Goal: Task Accomplishment & Management: Complete application form

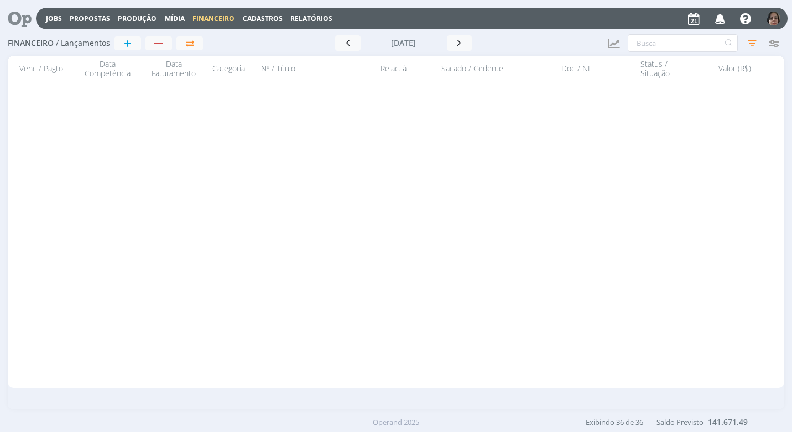
scroll to position [915, 0]
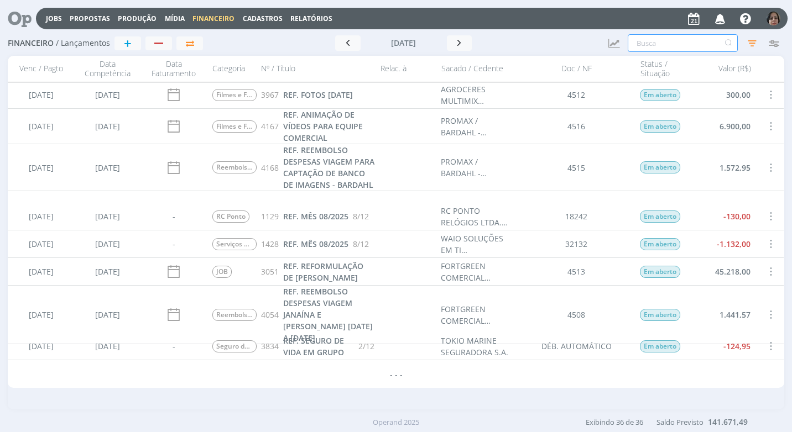
click at [652, 39] on input "text" at bounding box center [683, 43] width 110 height 18
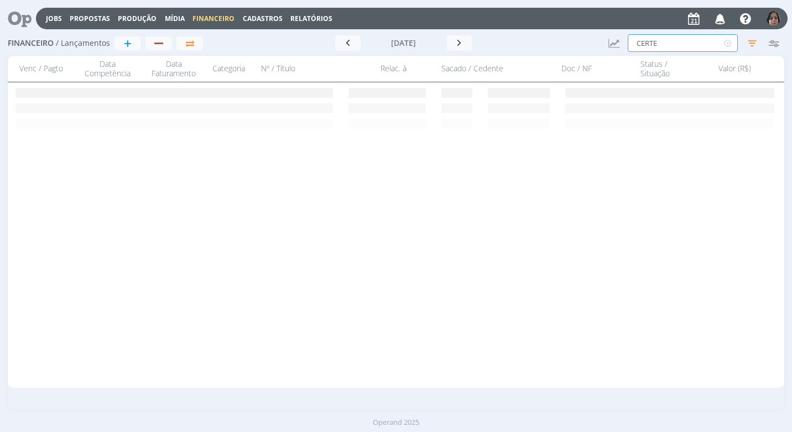
scroll to position [0, 0]
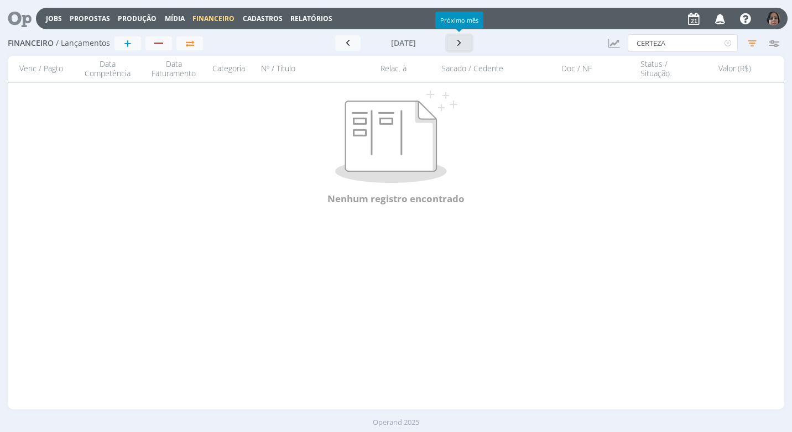
click at [458, 46] on icon "button" at bounding box center [459, 43] width 11 height 11
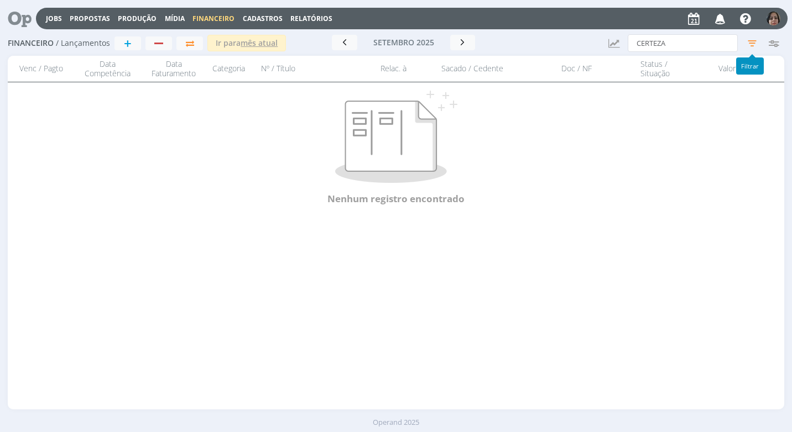
click at [753, 41] on icon "button" at bounding box center [752, 43] width 20 height 20
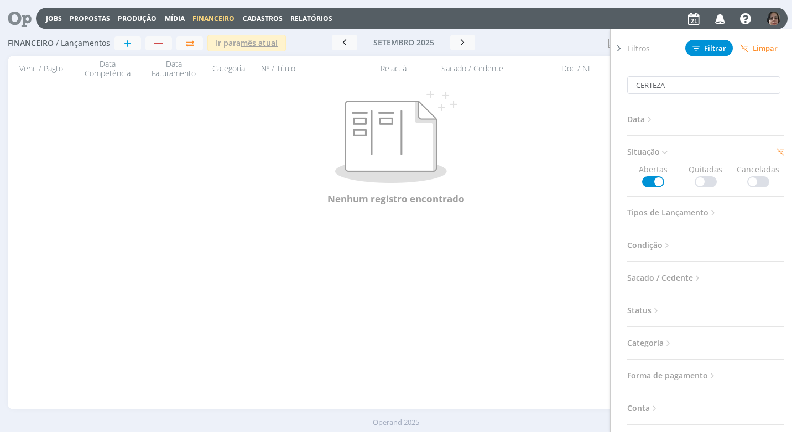
click at [553, 275] on div "Venc / Pagto Data Competência Data Faturamento Categoria Nº / Título Relac. à S…" at bounding box center [396, 233] width 776 height 354
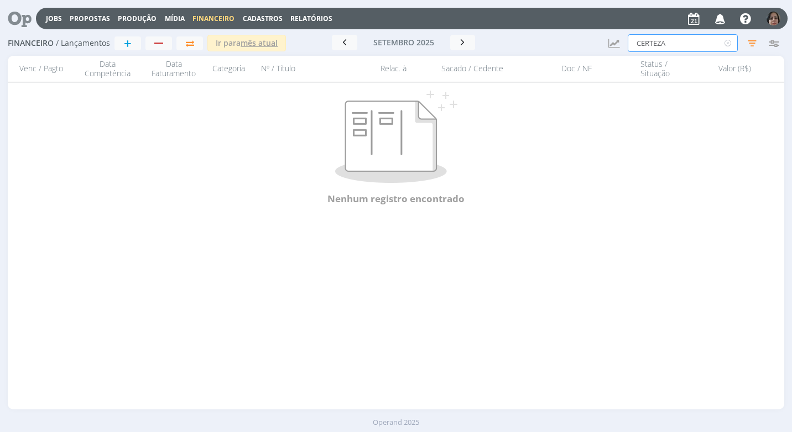
click at [674, 44] on input "CERTEZA" at bounding box center [683, 43] width 110 height 18
type input "C"
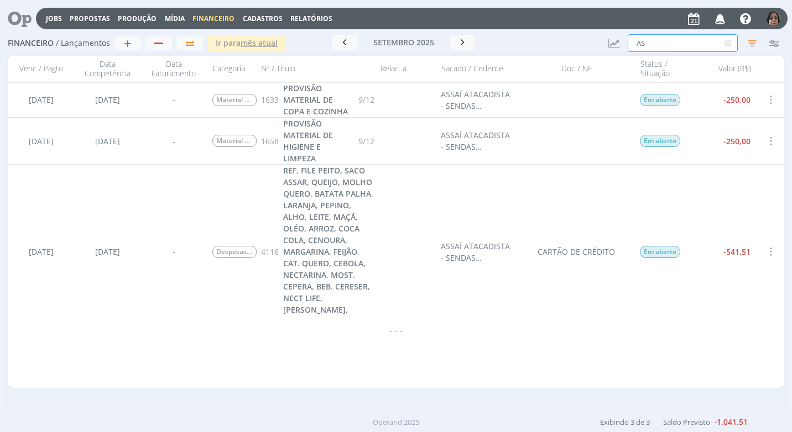
type input "A"
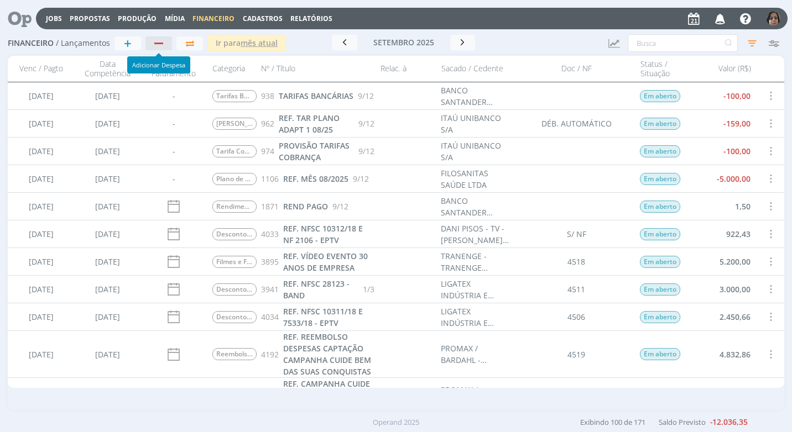
click at [160, 43] on div "button" at bounding box center [158, 44] width 9 height 2
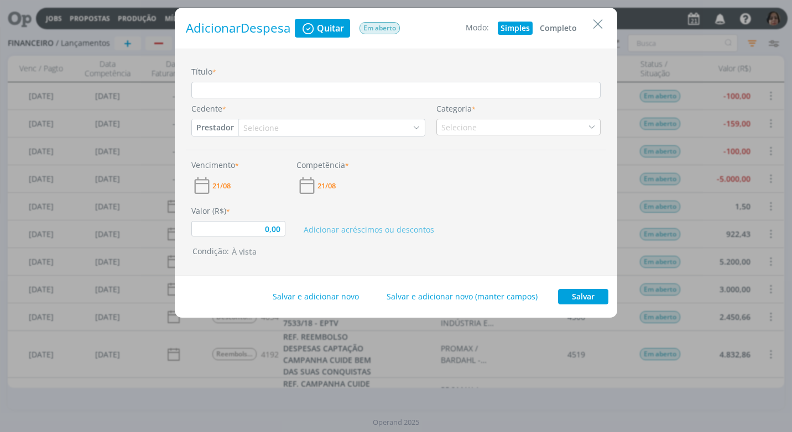
click at [550, 29] on button "Completo" at bounding box center [558, 28] width 43 height 13
type input "0,00"
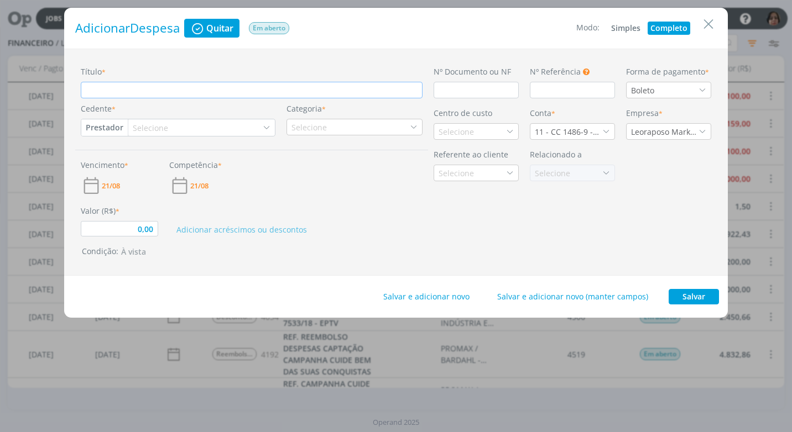
click at [85, 92] on input "Título *" at bounding box center [252, 90] width 342 height 17
type input "R"
type input "0,00"
type input "RE"
type input "0,00"
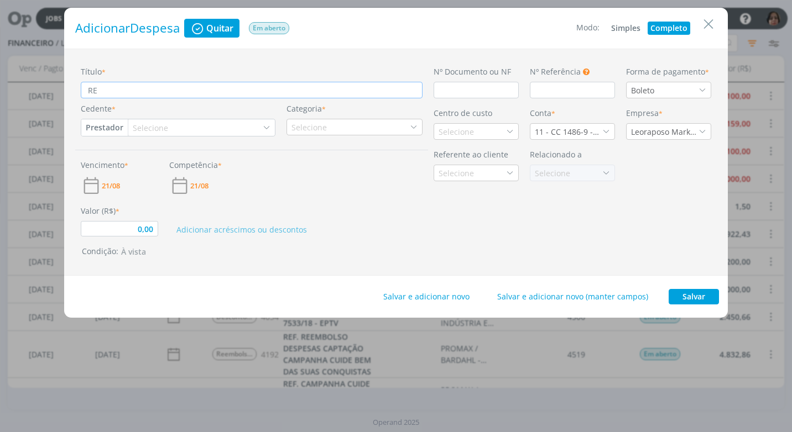
type input "REF"
type input "0,00"
type input "REF."
type input "0,00"
type input "REF."
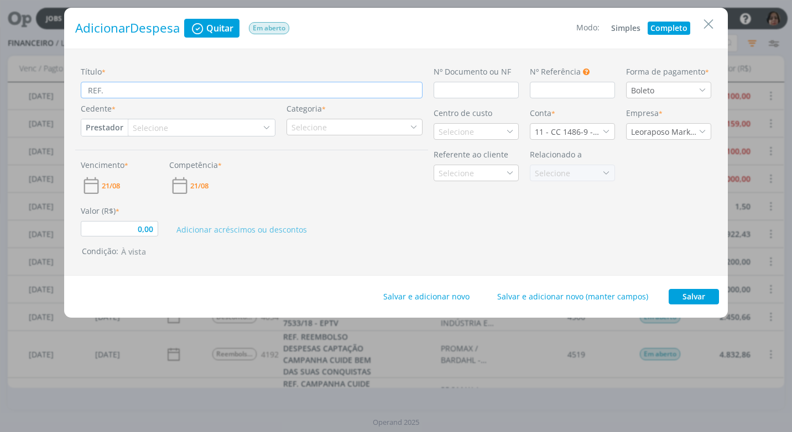
type input "0,00"
type input "REF. d"
type input "0,00"
type input "REF. dE"
type input "0,00"
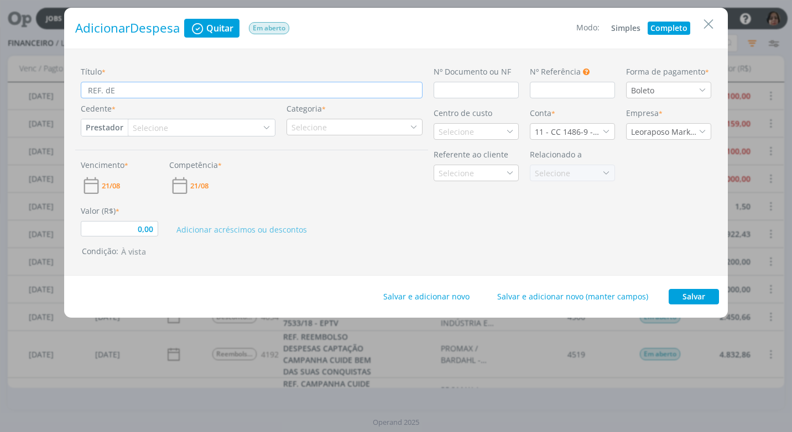
type input "REF. dES"
type input "0,00"
type input "REF. dESI"
type input "0,00"
type input "REF. dES"
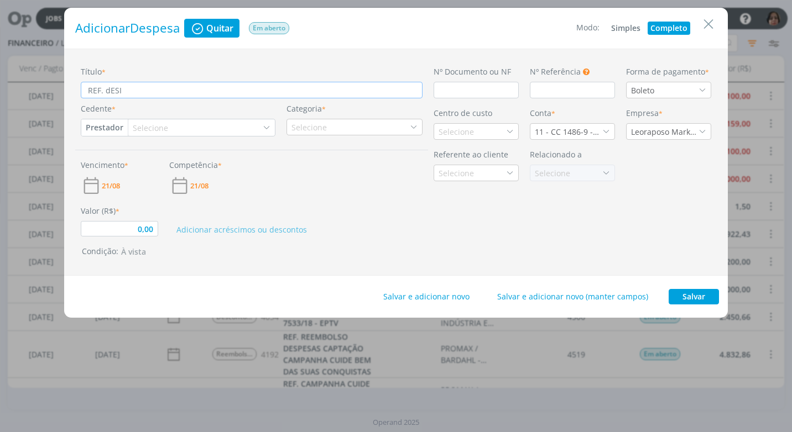
type input "0,00"
type input "REF. dE"
type input "0,00"
type input "REF. d"
type input "0,00"
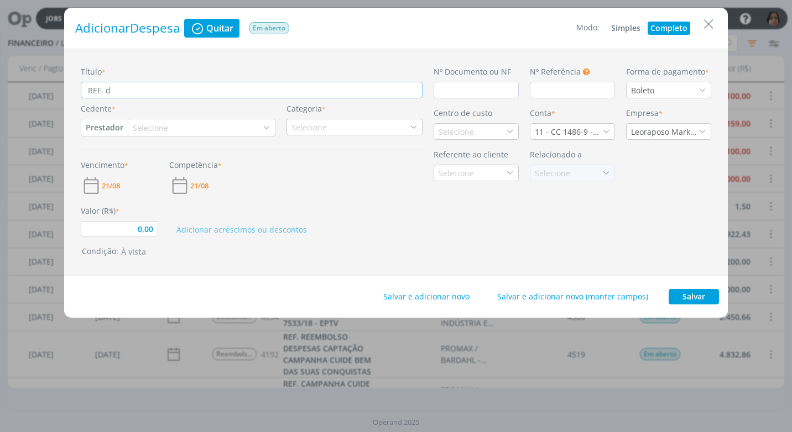
type input "REF."
type input "0,00"
type input "REF. d"
type input "0,00"
type input "REF."
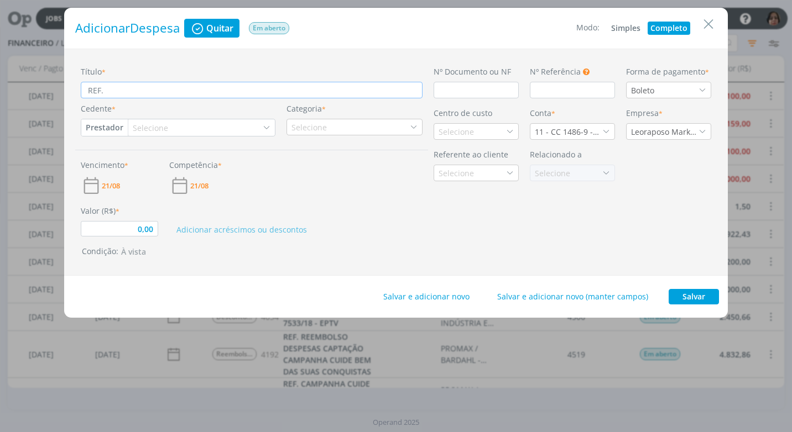
type input "0,00"
type input "REF. D"
type input "0,00"
type input "REF. DE"
type input "0,00"
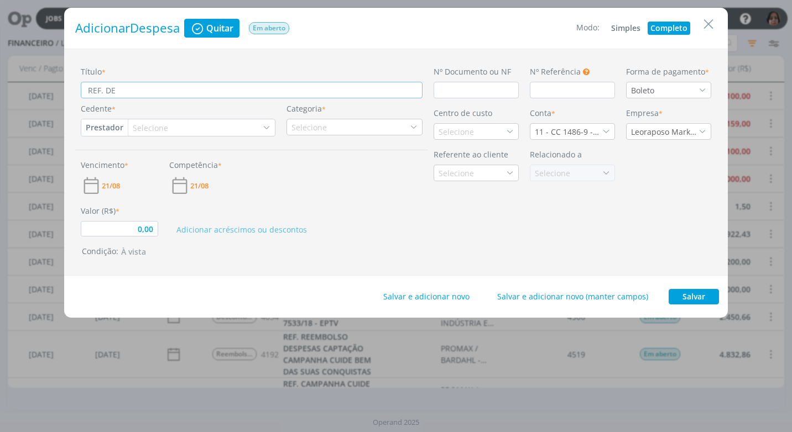
type input "REF. DES"
type input "0,00"
type input "REF. DESI"
type input "0,00"
type input "REF. DESIN"
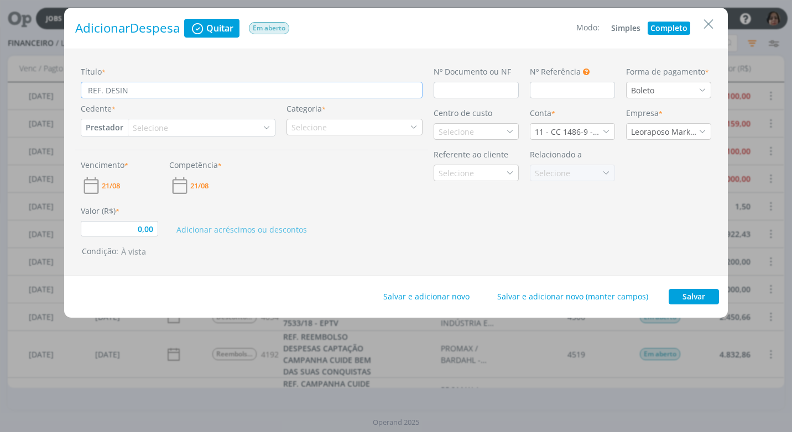
type input "0,00"
type input "REF. DESINF"
type input "0,00"
type input "REF. DESINFE"
type input "0,00"
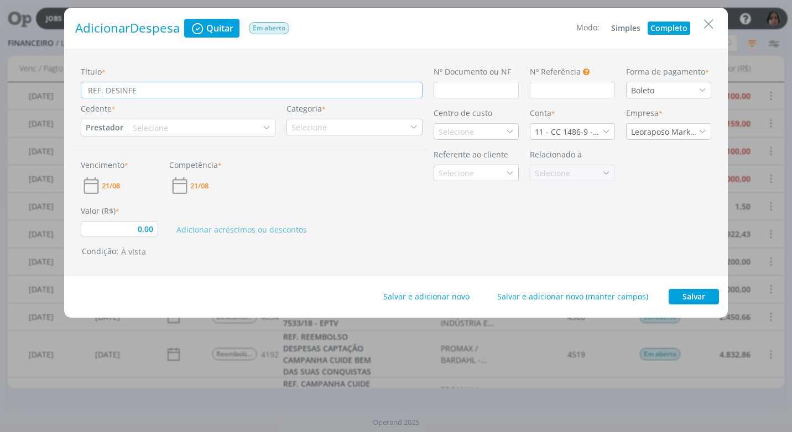
type input "REF. DESINFET"
type input "0,00"
type input "REF. DESINFETA"
type input "0,00"
type input "REF. DESINFETAN"
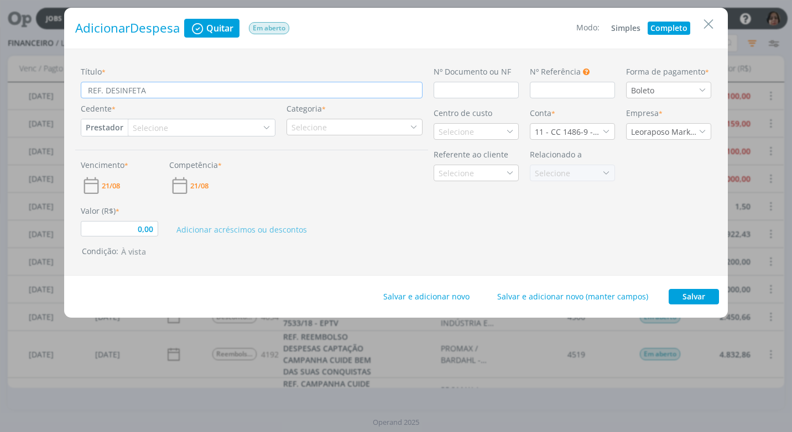
type input "0,00"
type input "REF. DESINFETANT"
type input "0,00"
type input "REF. DESINFETANTE"
type input "0,00"
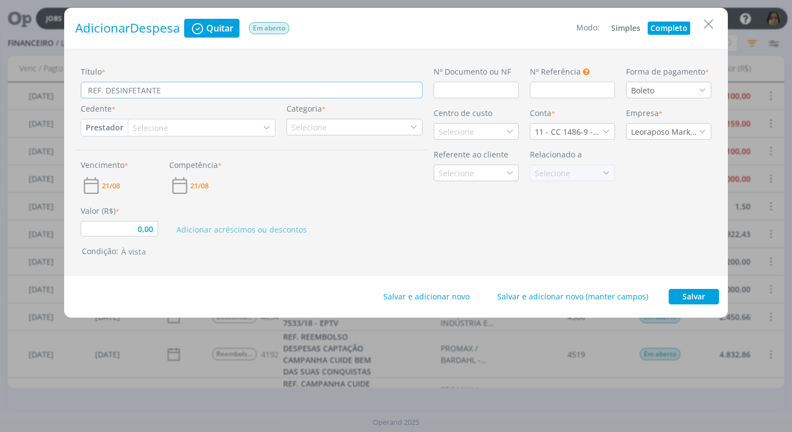
type input "REF. DESINFETANTE"
type input "0,00"
type input "REF. DESINFETANTE C"
type input "0,00"
type input "REF. DESINFETANTE CA"
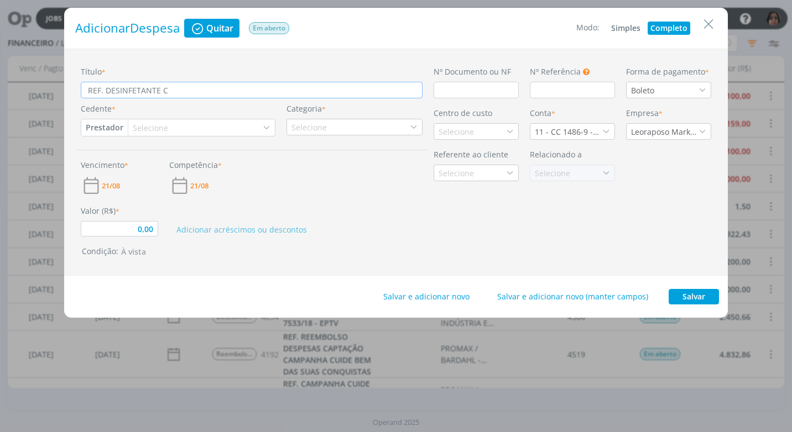
type input "0,00"
type input "REF. DESINFETANTE CAS"
type input "0,00"
type input "REF. DESINFETANTE CASA"
type input "0,00"
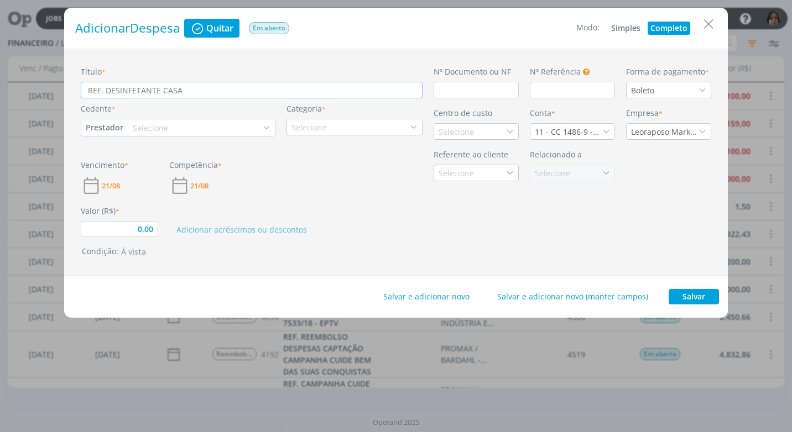
type input "REF. DESINFETANTE CASA"
type input "0,00"
type input "REF. DESINFETANTE CASA,"
type input "0,00"
type input "REF. DESINFETANTE CASA,"
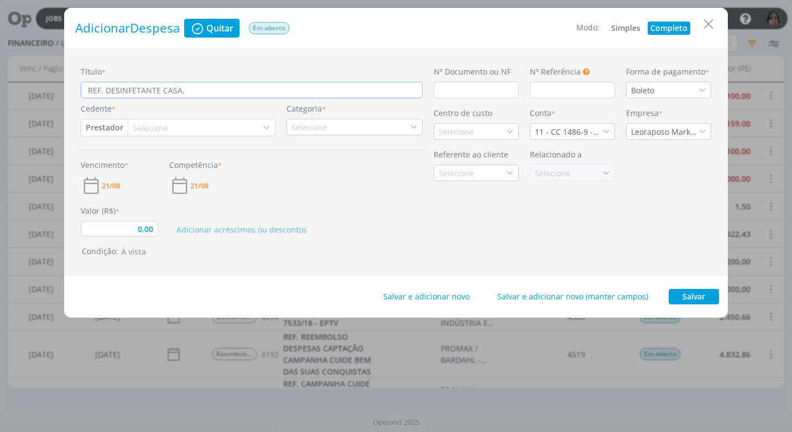
type input "0,00"
type input "REF. DESINFETANTE CASA, 2"
type input "0,00"
type input "REF. DESINFETANTE CASA, 2"
type input "0,00"
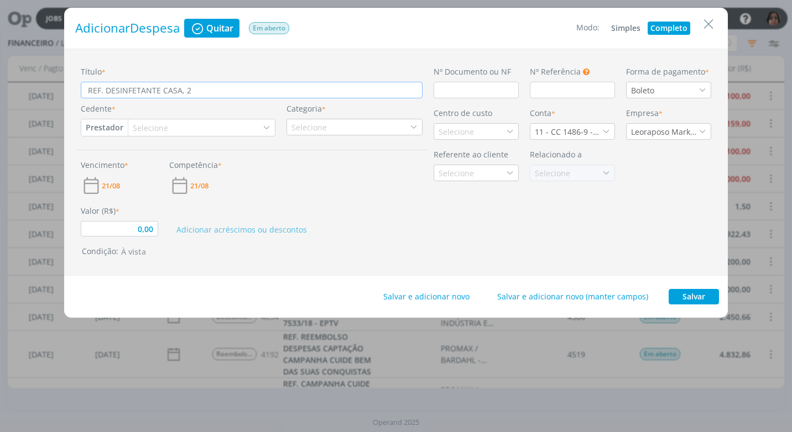
type input "REF. DESINFETANTE CASA, 2 P"
type input "0,00"
type input "REF. DESINFETANTE CASA, 2 PA"
type input "0,00"
type input "REF. DESINFETANTE CASA, 2 PAP"
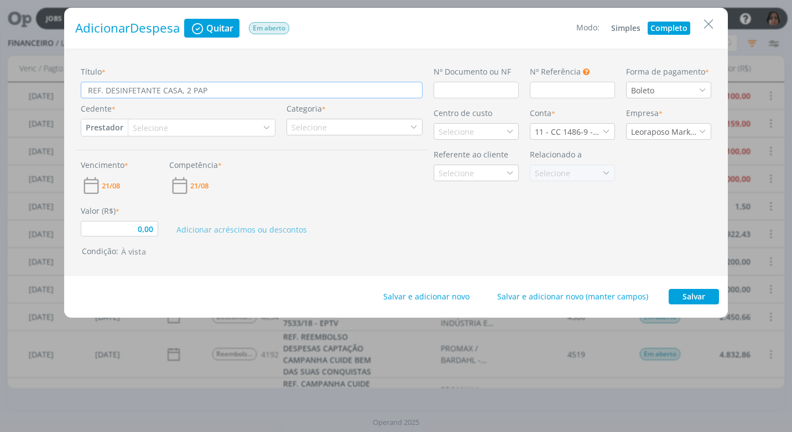
type input "0,00"
type input "REF. DESINFETANTE CASA, 2 PAPE"
type input "0,00"
type input "REF. DESINFETANTE CASA, 2 PAPEL"
type input "0,00"
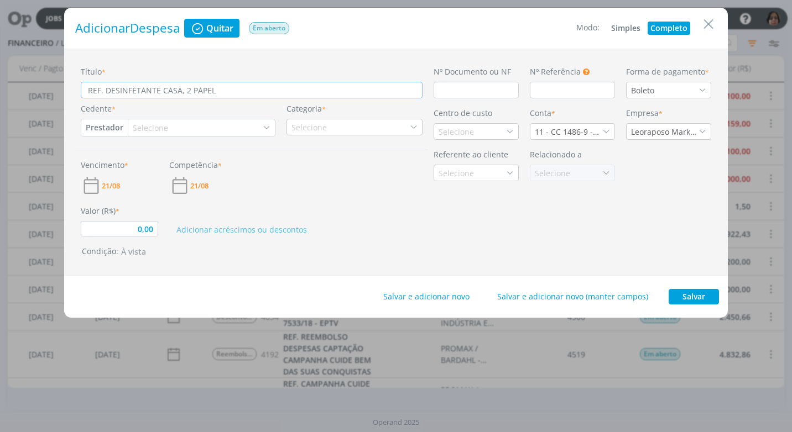
type input "REF. DESINFETANTE CASA, 2 PAPEL"
type input "0,00"
type input "REF. DESINFETANTE CASA, 2 PAPEL T"
type input "0,00"
type input "REF. DESINFETANTE CASA, 2 PAPEL TO"
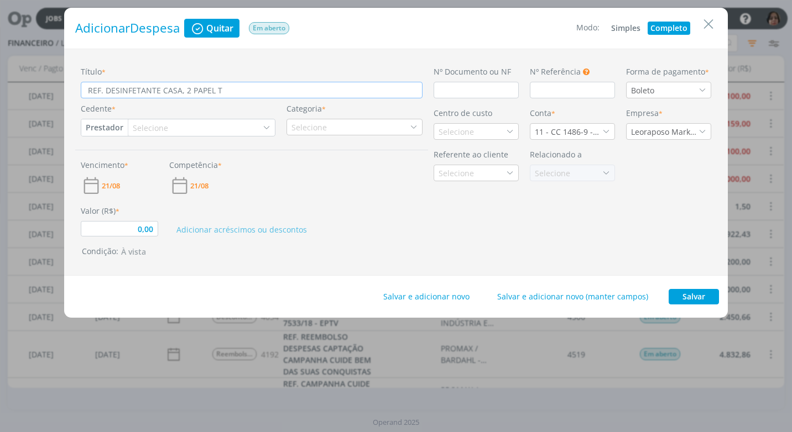
type input "0,00"
type input "REF. DESINFETANTE CASA, 2 PAPEL TOA"
type input "0,00"
type input "REF. DESINFETANTE CASA, 2 PAPEL TOAL"
type input "0,00"
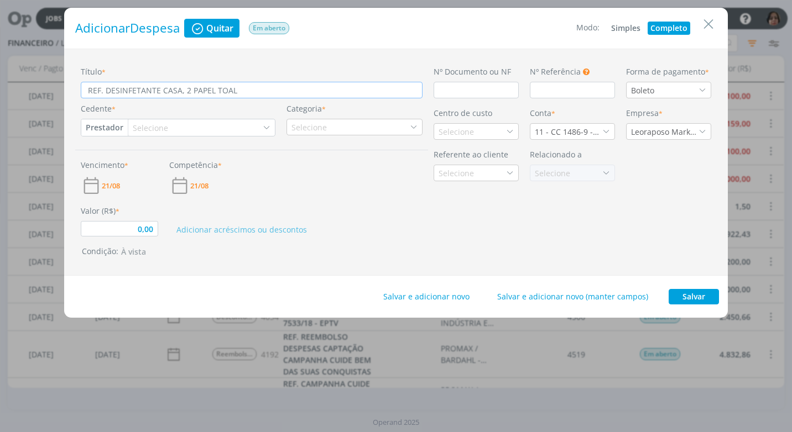
type input "REF. DESINFETANTE CASA, 2 PAPEL TOALH"
type input "0,00"
type input "REF. DESINFETANTE CASA, 2 PAPEL TOALHA"
type input "0,00"
type input "REF. DESINFETANTE CASA, 2 PAPEL TOALHA,"
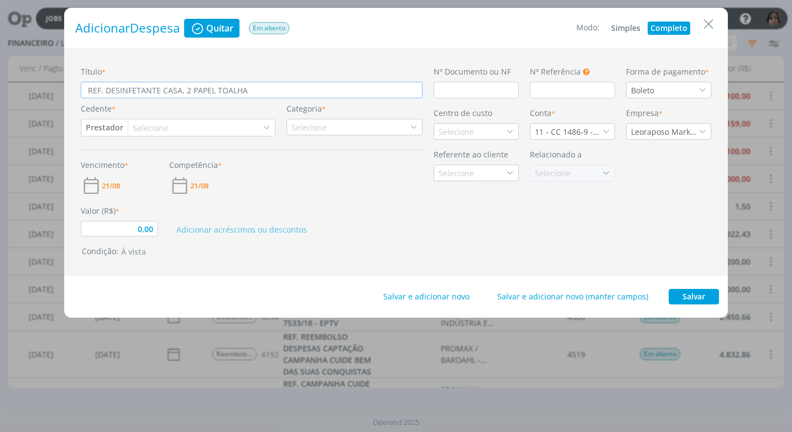
type input "0,00"
type input "REF. DESINFETANTE CASA, 2 PAPEL TOALHA,"
type input "0,00"
type input "REF. DESINFETANTE CASA, 2 PAPEL TOALHA, 2"
type input "0,00"
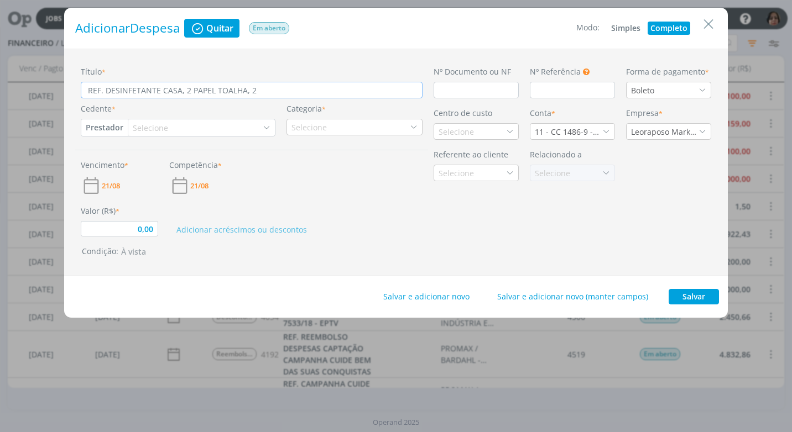
type input "REF. DESINFETANTE CASA, 2 PAPEL TOALHA, 2"
type input "0,00"
type input "REF. DESINFETANTE CASA, 2 PAPEL TOALHA, 2 H"
type input "0,00"
type input "REF. DESINFETANTE CASA, 2 PAPEL TOALHA, 2 HI"
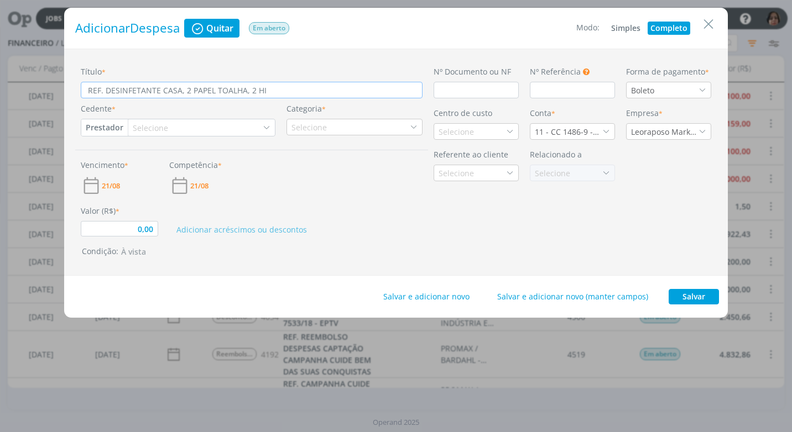
type input "0,00"
type input "REF. DESINFETANTE CASA, 2 PAPEL TOALHA, 2 HIG"
type input "0,00"
type input "REF. DESINFETANTE CASA, 2 PAPEL TOALHA, 2 HIGI"
type input "0,00"
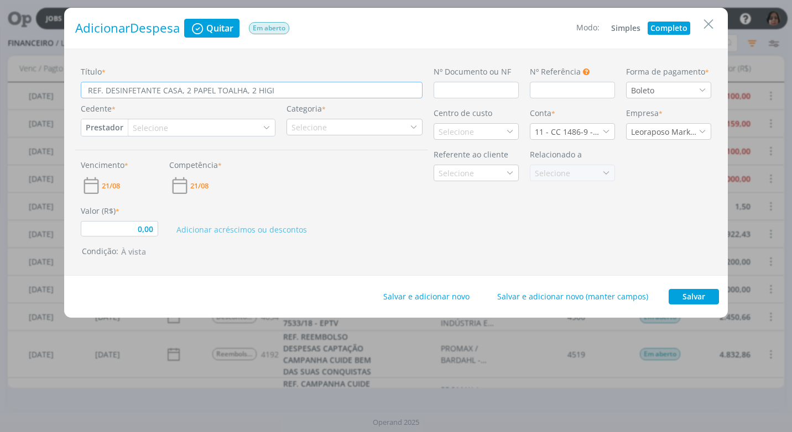
type input "REF. DESINFETANTE CASA, 2 PAPEL TOALHA, 2 HIGIÊ"
type input "0,00"
type input "REF. DESINFETANTE CASA, 2 PAPEL TOALHA, 2 HIGIÊN"
type input "0,00"
type input "REF. DESINFETANTE CASA, 2 PAPEL TOALHA, 2 HIGIÊNC"
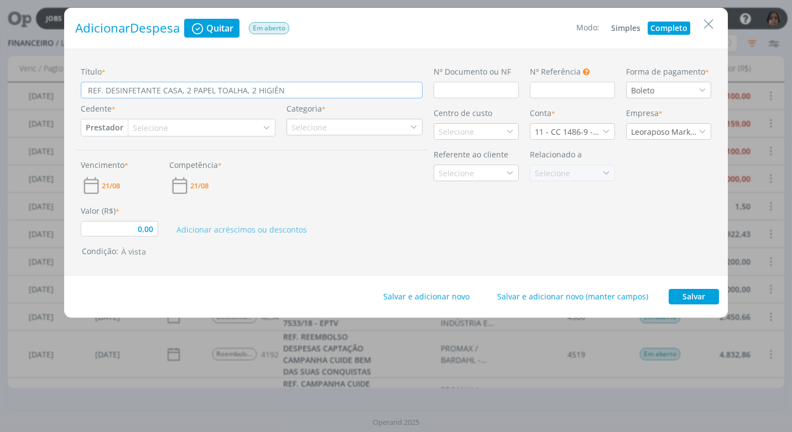
type input "0,00"
type input "REF. DESINFETANTE CASA, 2 PAPEL TOALHA, 2 HIGIÊNCI"
type input "0,00"
type input "REF. DESINFETANTE CASA, 2 PAPEL TOALHA, 2 HIGIÊNCIO"
type input "0,00"
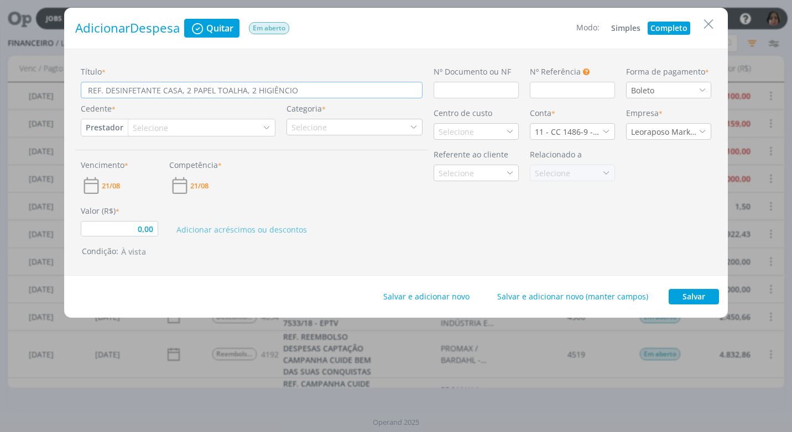
type input "REF. DESINFETANTE CASA, 2 PAPEL TOALHA, 2 HIGIÊNCIO"
type input "0,00"
type input "REF. DESINFETANTE CASA, 2 PAPEL TOALHA, 2 [PERSON_NAME]"
type input "0,00"
type input "REF. DESINFETANTE CASA, 2 PAPEL TOALHA, 2 HIGIÊNCIO DE"
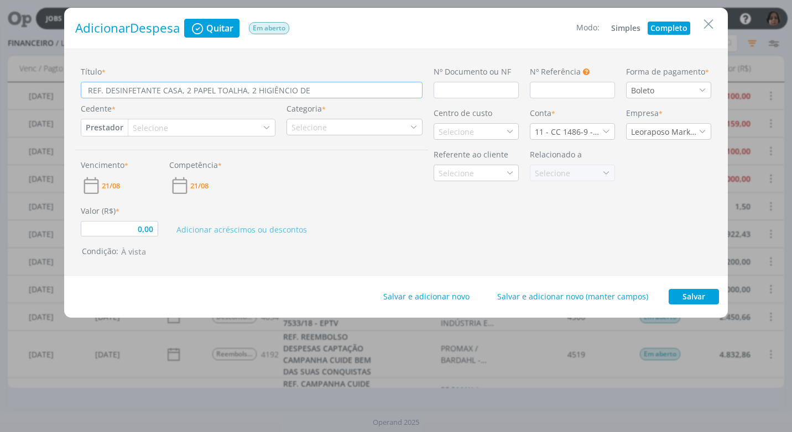
type input "0,00"
type input "REF. DESINFETANTE CASA, 2 PAPEL TOALHA, 2 HIGIÊNCIO DE R"
type input "0,00"
type input "REF. DESINFETANTE CASA, 2 PAPEL TOALHA, 2 HIGIÊNCIO DE [PERSON_NAME]"
type input "0,00"
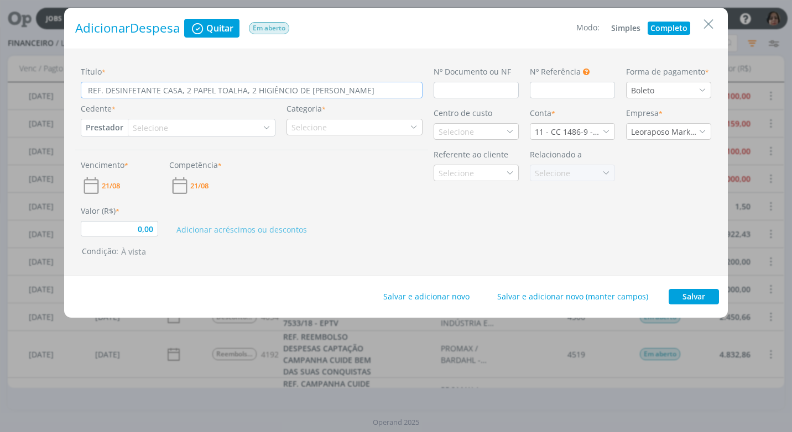
type input "REF. DESINFETANTE CASA, 2 PAPEL TOALHA, 2 HIGIÊNCIO DE ROL"
type input "0,00"
type input "REF. DESINFETANTE CASA, 2 PAPEL TOALHA, 2 [PERSON_NAME]"
type input "0,00"
click at [288, 93] on input "REF. DESINFETANTE CASA, 2 PAPEL TOALHA, 2 [PERSON_NAME]" at bounding box center [252, 90] width 342 height 17
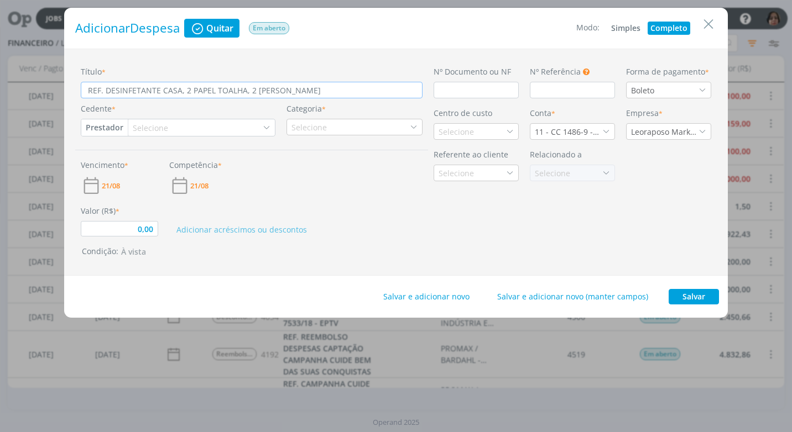
type input "REF. DESINFETANTE CASA, 2 PAPEL TOALHA, 2 HIGIÊNCO DE ROLO"
type input "0,00"
type input "REF. DESINFETANTE CASA, 2 PAPEL TOALHA, 2 HIGIÊNO DE ROLO"
type input "0,00"
type input "REF. DESINFETANTE CASA, 2 PAPEL TOALHA, 2 HIGIÊO DE ROLO"
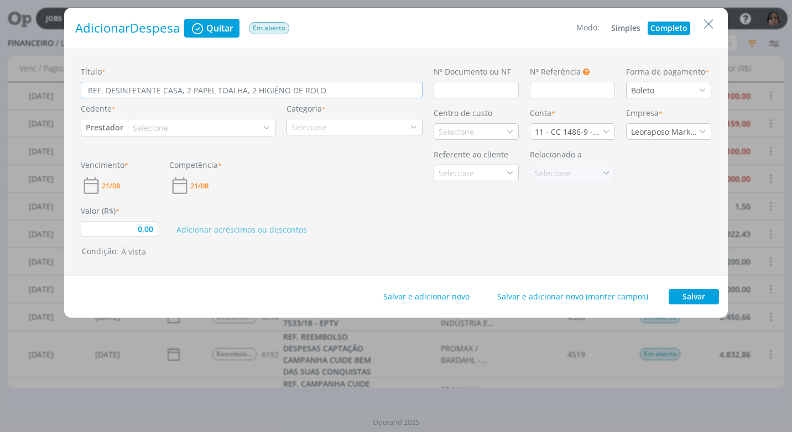
type input "0,00"
type input "REF. DESINFETANTE CASA, 2 PAPEL TOALHA, 2 HIGIÊNO DE ROLO"
type input "0,00"
type input "REF. DESINFETANTE CASA, 2 PAPEL TOALHA, 2 HIGIÊNIO DE ROLO"
type input "0,00"
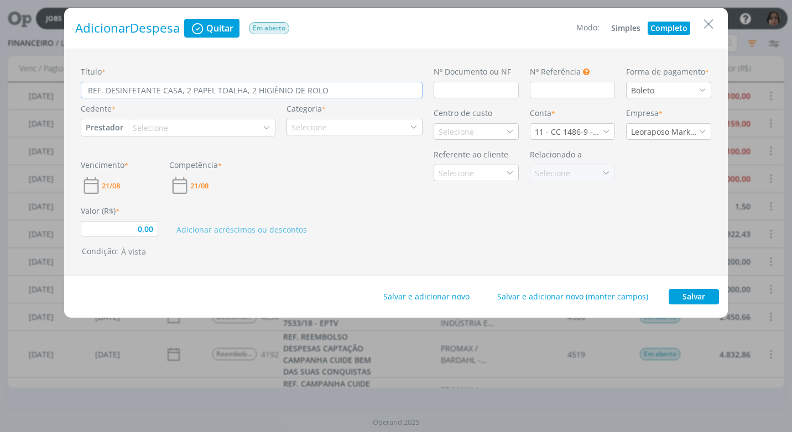
type input "REF. DESINFETANTE CASA, 2 PAPEL TOALHA, 2 HIGIÊNICO DE ROLO"
type input "0,00"
type input "REF. DESINFETANTE CASA, 2 PAPEL TOALHA, 2 HIGIÊNICOO DE ROLO"
type input "0,00"
type input "REF. DESINFETANTE CASA, 2 PAPEL TOALHA, 2 HIGIÊNICO O DE ROLO"
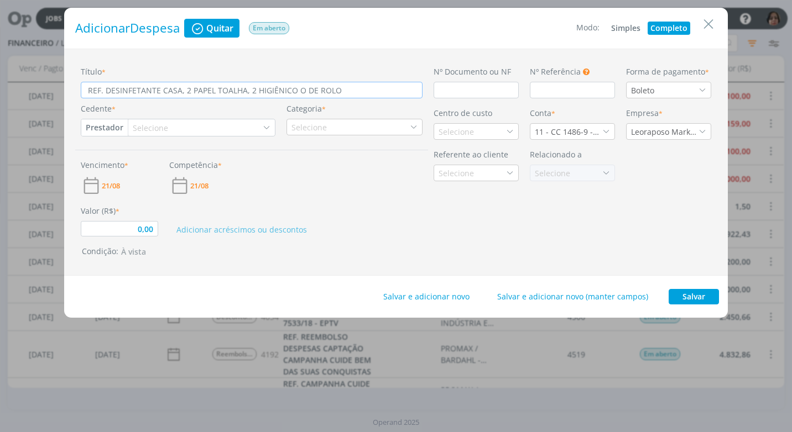
type input "0,00"
drag, startPoint x: 303, startPoint y: 91, endPoint x: 301, endPoint y: 100, distance: 9.0
click at [302, 92] on input "REF. DESINFETANTE CASA, 2 PAPEL TOALHA, 2 HIGIÊNICO O DE ROLO" at bounding box center [252, 90] width 342 height 17
type input "REF. DESINFETANTE CASA, 2 PAPEL TOALHA, 2 HIGIÊNICO DE ROLO"
type input "0,00"
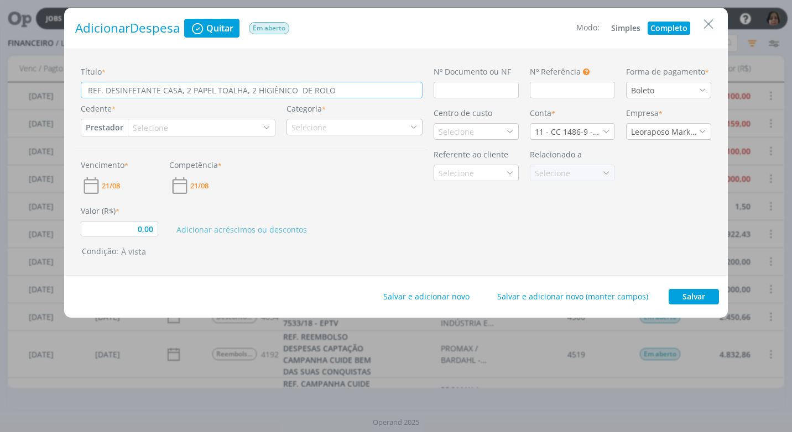
type input "REF. DESINFETANTE CASA, 2 PAPEL TOALHA, 2 HIGIÊNICO DE ROLO"
type input "0,00"
click at [330, 88] on input "REF. DESINFETANTE CASA, 2 PAPEL TOALHA, 2 HIGIÊNICO DE ROLO" at bounding box center [252, 90] width 342 height 17
type input "REF. DESINFETANTE CASA, 2 PAPEL TOALHA, 2 HIGIÊNICO DE ROL"
type input "0,00"
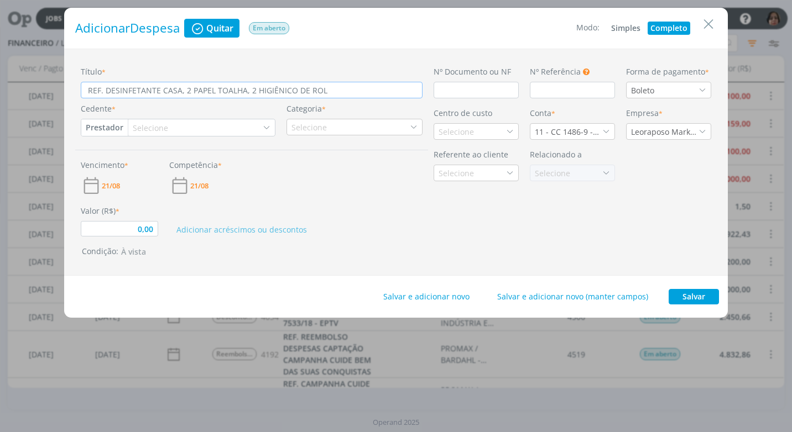
type input "REF. DESINFETANTE CASA, 2 PAPEL TOALHA, 2 HIGIÊNICO DE ROLÃ"
type input "0,00"
type input "REF. DESINFETANTE CASA, 2 PAPEL TOALHA, 2 HIGIÊNICO DE ROLÃO"
type input "0,00"
type input "REF. DESINFETANTE CASA, 2 PAPEL TOALHA, 2 HIGIÊNICO DE ROLÃO,"
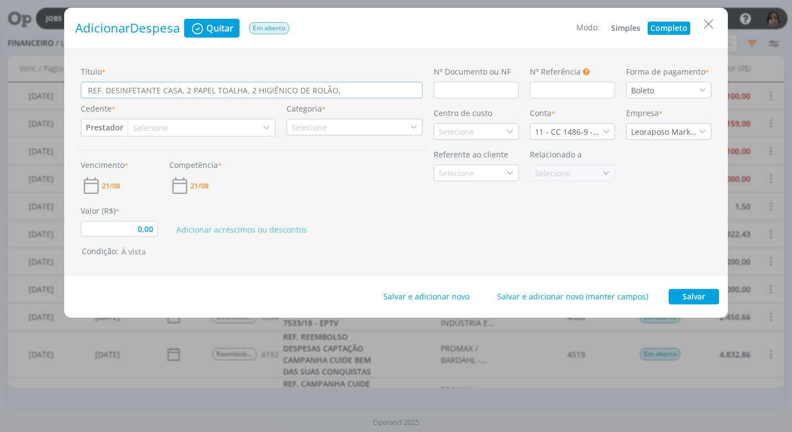
type input "0,00"
type input "REF. DESINFETANTE CASA, 2 PAPEL TOALHA, 2 HIGIÊNICO DE ROLÃO,"
type input "0,00"
type input "REF. DESINFETANTE CASA, 2 PAPEL TOALHA, 2 HIGIÊNICO DE ROLÃO, 1"
type input "0,00"
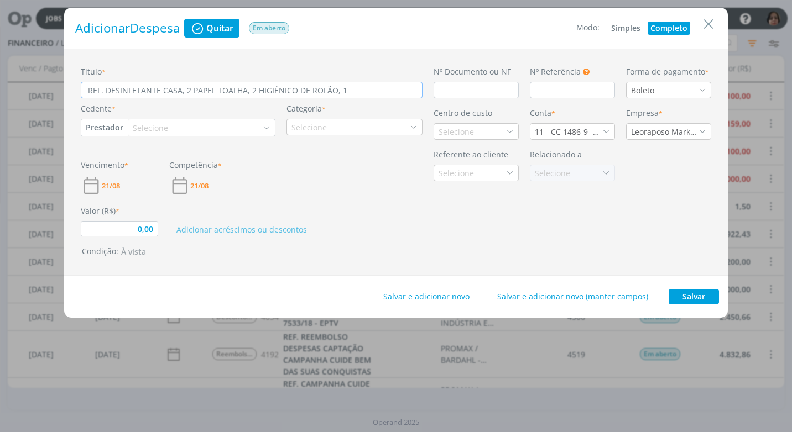
type input "REF. DESINFETANTE CASA, 2 PAPEL TOALHA, 2 HIGIÊNICO DE ROLÃO, 1"
type input "0,00"
type input "REF. DESINFETANTE CASA, 2 PAPEL TOALHA, 2 HIGIÊNICO DE ROLÃO, 1 L"
type input "0,00"
type input "REF. DESINFETANTE CASA, 2 PAPEL TOALHA, 2 HIGIÊNICO DE ROLÃO, 1 LI"
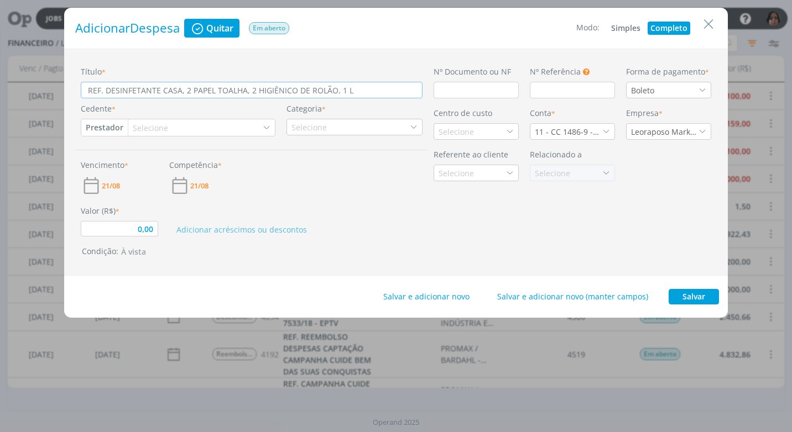
type input "0,00"
type input "REF. DESINFETANTE CASA, 2 PAPEL TOALHA, 2 HIGIÊNICO DE ROLÃO, 1 [PERSON_NAME]"
type input "0,00"
type input "REF. DESINFETANTE CASA, 2 PAPEL TOALHA, 2 HIGIÊNICO DE ROLÃO, 1 LIMP"
type input "0,00"
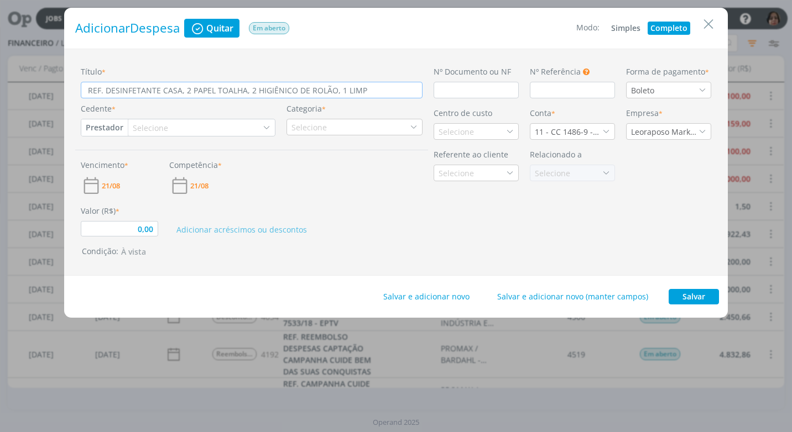
type input "REF. DESINFETANTE CASA, 2 PAPEL TOALHA, 2 HIGIÊNICO DE ROLÃO, 1 LIMPA"
type input "0,00"
type input "REF. DESINFETANTE CASA, 2 PAPEL TOALHA, 2 HIGIÊNICO DE ROLÃO, 1 LIMPA"
type input "0,00"
type input "REF. DESINFETANTE CASA, 2 PAPEL TOALHA, 2 HIGIÊNICO DE ROLÃO, 1 LIMPA P"
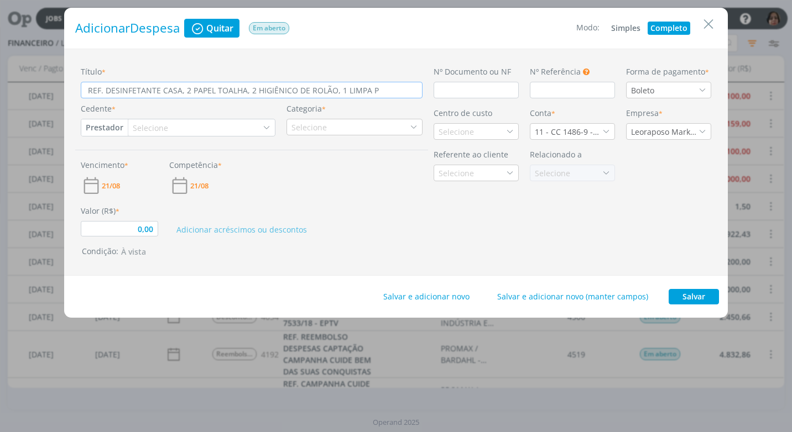
type input "0,00"
type input "REF. DESINFETANTE CASA, 2 PAPEL TOALHA, 2 HIGIÊNICO DE ROLÃO, 1 LIMPA PI"
type input "0,00"
type input "REF. DESINFETANTE CASA, 2 PAPEL TOALHA, 2 HIGIÊNICO DE ROLÃO, 1 LIMPA PIS"
type input "0,00"
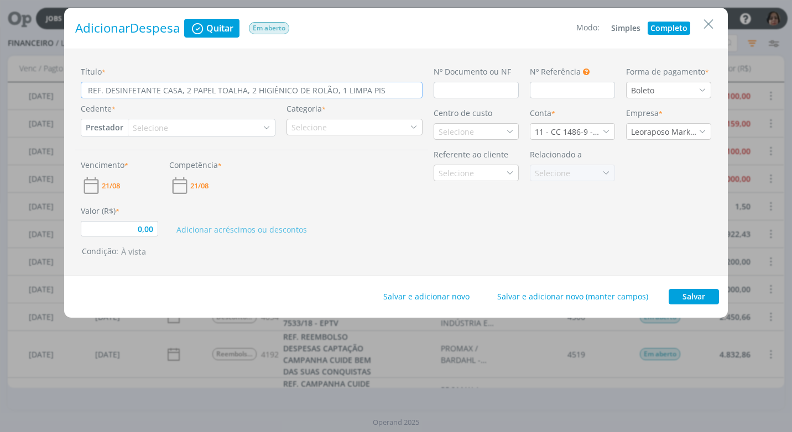
type input "REF. DESINFETANTE CASA, 2 PAPEL TOALHA, 2 HIGIÊNICO DE ROLÃO, 1 LIMPA PISO"
type input "0,00"
type input "REF. DESINFETANTE CASA, 2 PAPEL TOALHA, 2 HIGIÊNICO DE ROLÃO, 1 LIMPA PISO"
type input "0,00"
type input "REF. DESINFETANTE CASA, 2 PAPEL TOALHA, 2 HIGIÊNICO DE ROLÃO, 1 LIMPA PISO B"
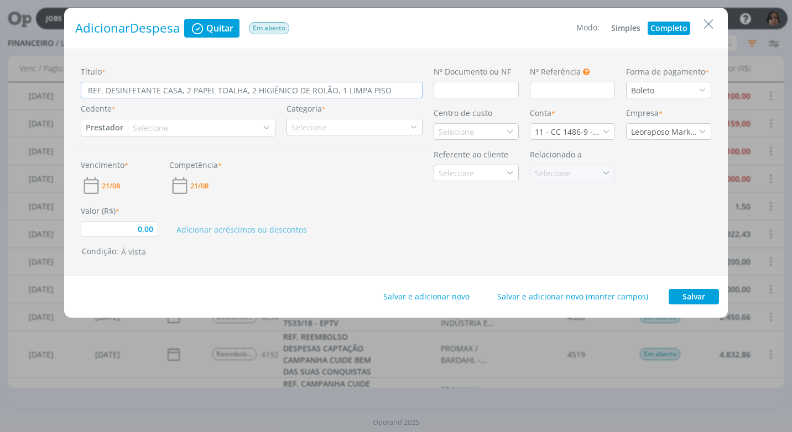
type input "0,00"
click at [446, 93] on input "dialog" at bounding box center [476, 90] width 85 height 17
click at [113, 131] on button "Prestador" at bounding box center [104, 127] width 46 height 17
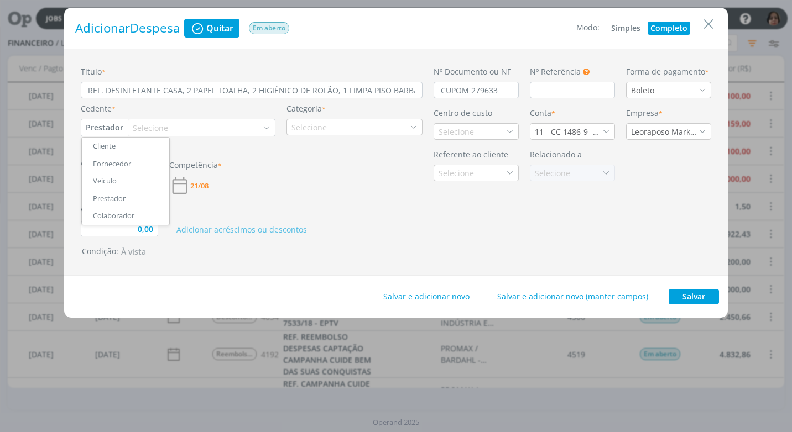
click at [133, 162] on link "Fornecedor" at bounding box center [125, 164] width 87 height 18
click at [143, 128] on div "Selecione" at bounding box center [157, 128] width 38 height 12
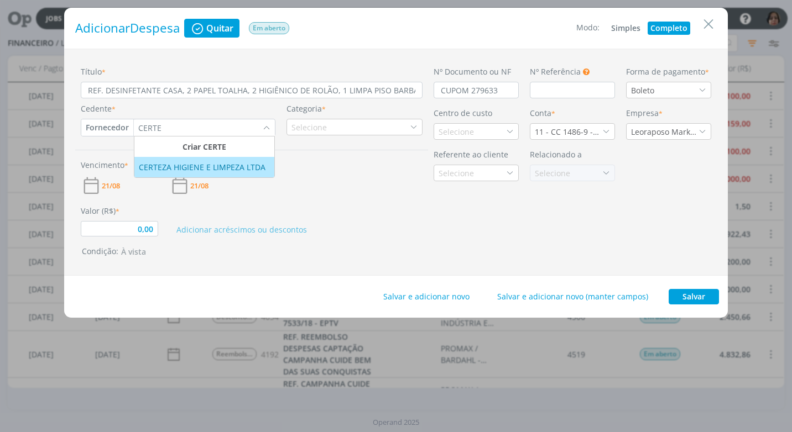
click at [225, 171] on div "CERTEZA HIGIENE E LIMPEZA LTDA" at bounding box center [203, 167] width 129 height 12
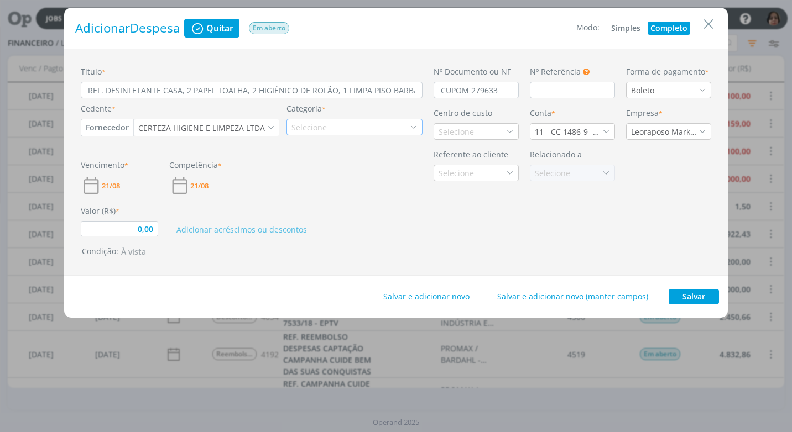
click at [300, 127] on div "Selecione" at bounding box center [310, 128] width 38 height 12
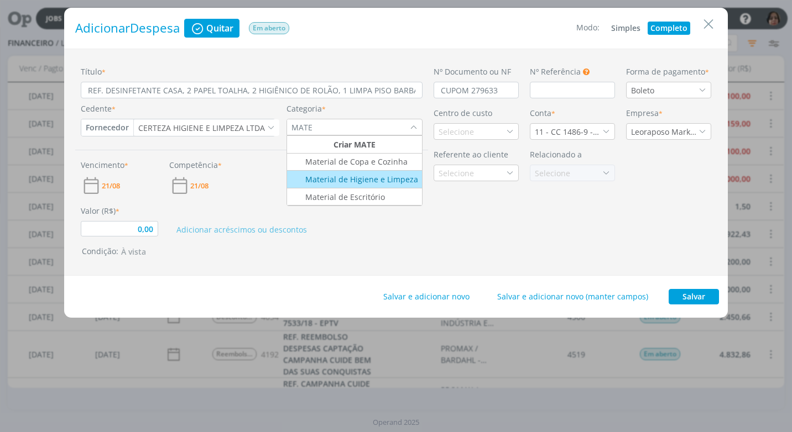
click at [338, 179] on div "Material de Higiene e Limpeza" at bounding box center [353, 180] width 129 height 12
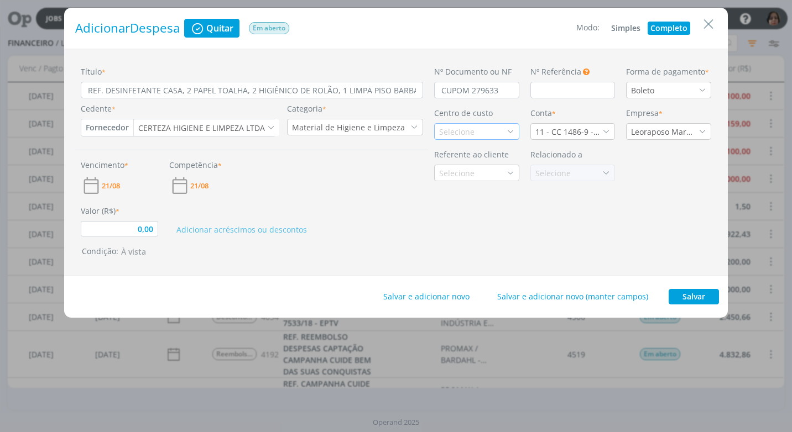
click at [513, 131] on icon "dialog" at bounding box center [511, 132] width 8 height 8
click at [468, 173] on div "Rateio" at bounding box center [476, 171] width 75 height 12
click at [609, 134] on icon "dialog" at bounding box center [606, 132] width 8 height 8
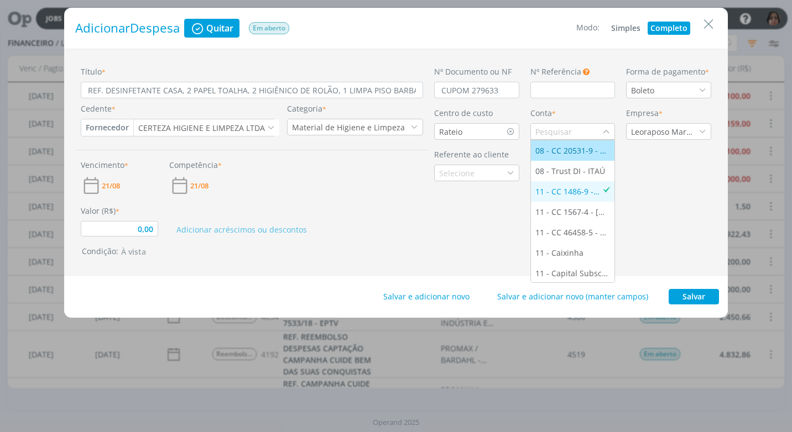
click at [581, 150] on div "08 - CC 20531-9 - [GEOGRAPHIC_DATA]" at bounding box center [572, 151] width 75 height 12
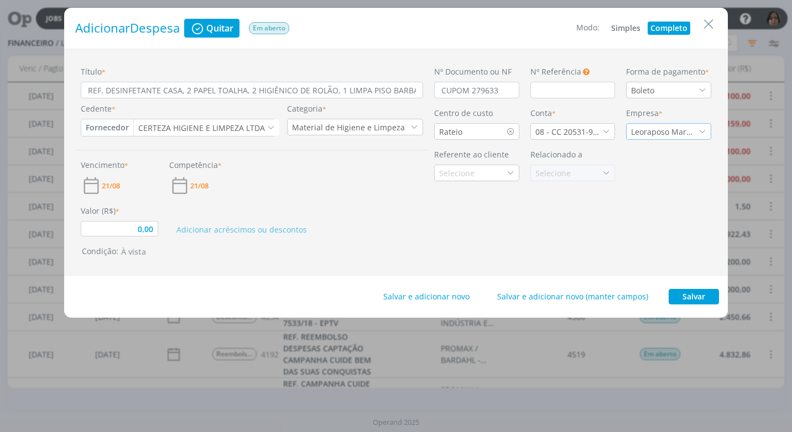
click at [701, 132] on icon "dialog" at bounding box center [703, 132] width 8 height 8
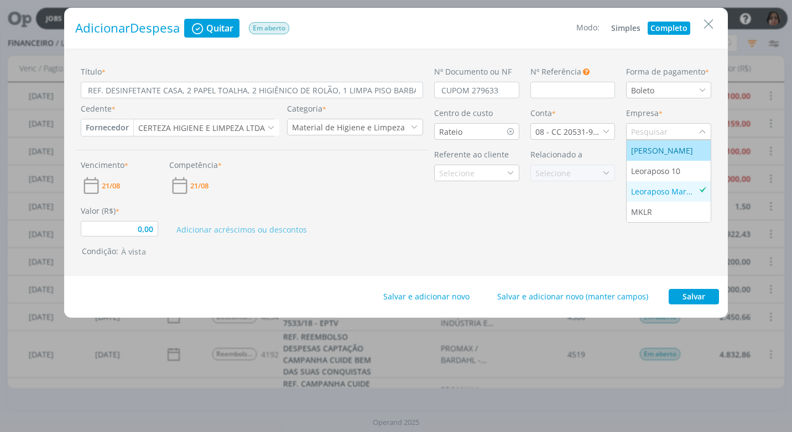
click at [672, 152] on div "[PERSON_NAME]" at bounding box center [663, 151] width 64 height 12
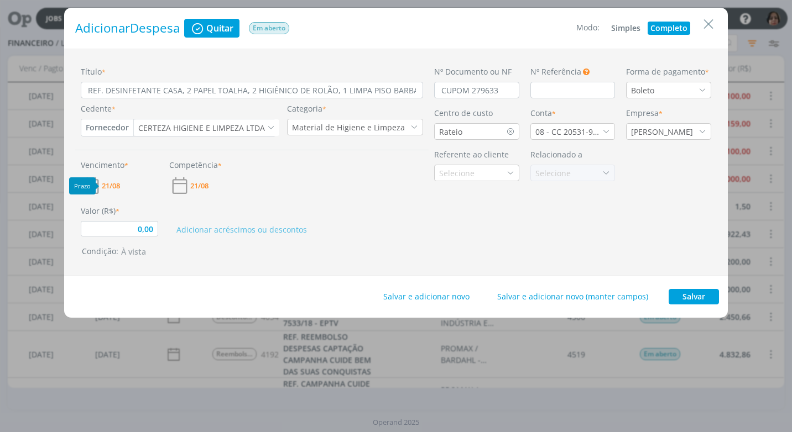
click at [109, 189] on span "21/08" at bounding box center [111, 186] width 18 height 7
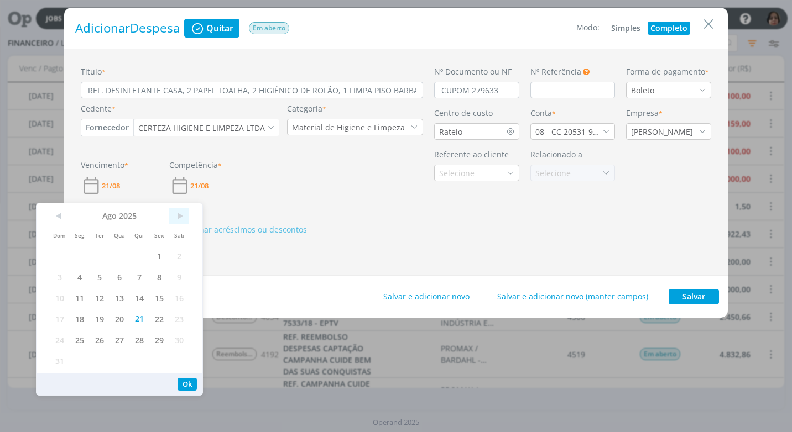
click at [185, 217] on span ">" at bounding box center [179, 216] width 20 height 17
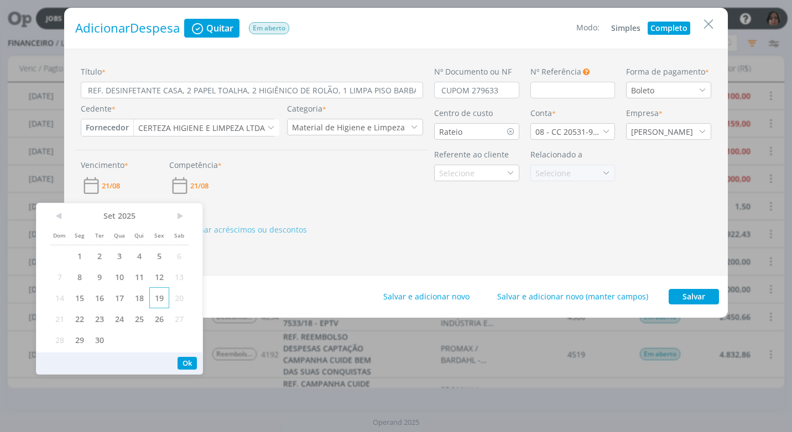
click at [161, 300] on span "19" at bounding box center [159, 298] width 20 height 21
click at [187, 363] on button "Ok" at bounding box center [187, 363] width 19 height 13
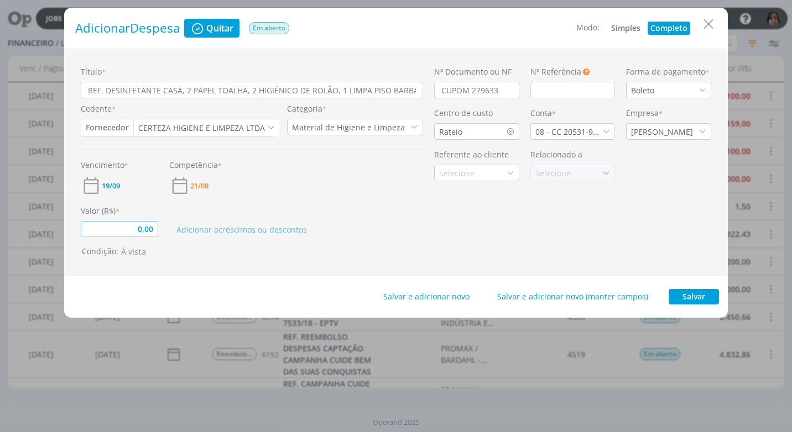
click at [150, 232] on input "0,00" at bounding box center [119, 228] width 77 height 15
click at [103, 93] on input "REF. DESINFETANTE CASA, 2 PAPEL TOALHA, 2 HIGIÊNICO DE ROLÃO, 1 LIMPA PISO BARB…" at bounding box center [252, 90] width 342 height 17
click at [184, 94] on input "REF. 1 DESINFETANTE CASA, 2 PAPEL TOALHA, 2 HIGIÊNICO DE ROLÃO, 1 LIMPA PISO BA…" at bounding box center [252, 90] width 342 height 17
drag, startPoint x: 207, startPoint y: 93, endPoint x: 204, endPoint y: 104, distance: 11.7
click at [206, 95] on input "REF. 1 DESINFETANTE CASA 5 L, 2 PAPEL TOALHA, 2 HIGIÊNICO DE ROLÃO, 1 LIMPA PIS…" at bounding box center [252, 90] width 342 height 17
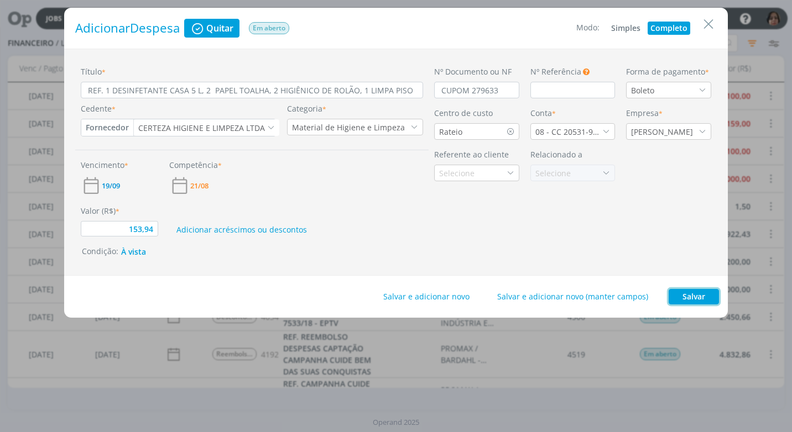
click at [693, 295] on button "Salvar" at bounding box center [694, 296] width 50 height 15
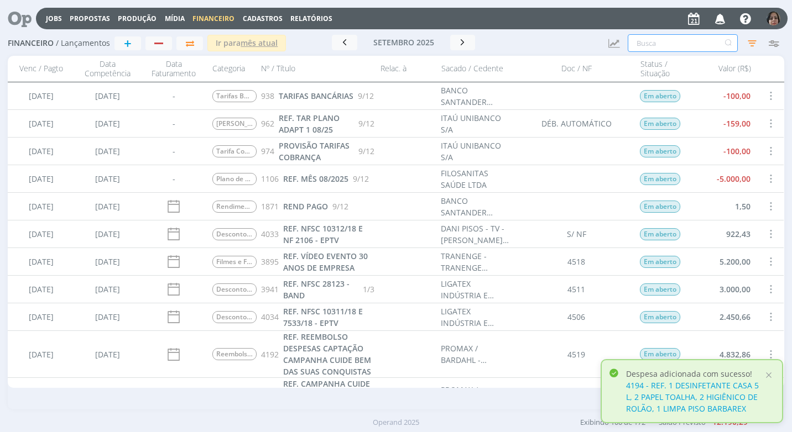
click at [663, 45] on input "text" at bounding box center [683, 43] width 110 height 18
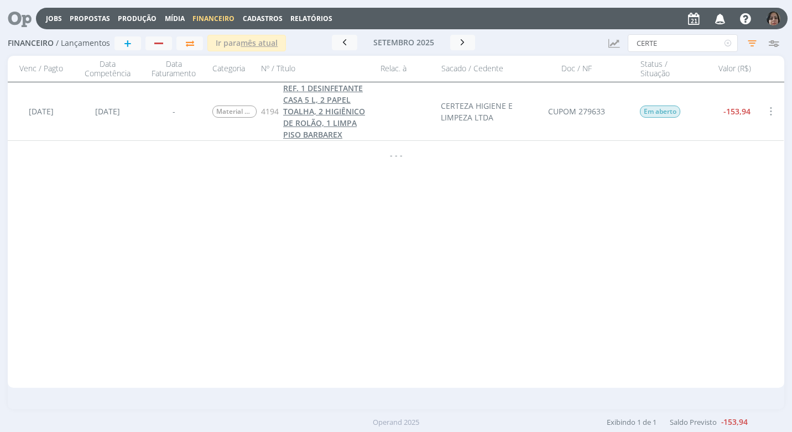
click at [347, 114] on span "REF. 1 DESINFETANTE CASA 5 L, 2 PAPEL TOALHA, 2 HIGIÊNICO DE ROLÃO, 1 LIMPA PIS…" at bounding box center [324, 111] width 82 height 57
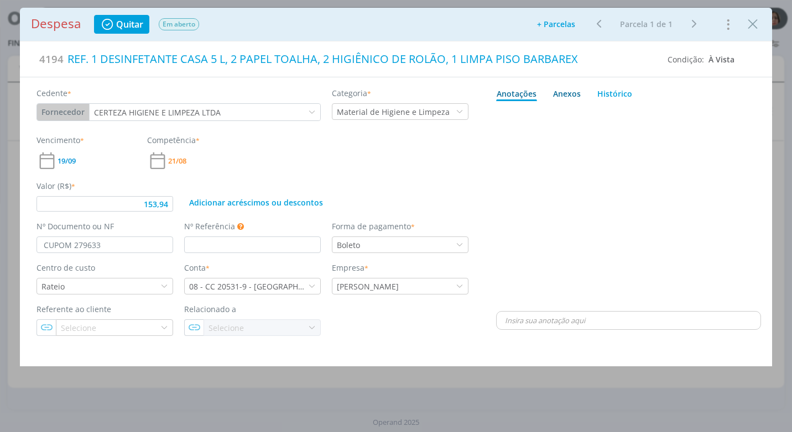
click at [575, 91] on div "Anexos 0" at bounding box center [567, 94] width 28 height 12
click at [641, 122] on span "procure em seu computador" at bounding box center [676, 124] width 95 height 10
click at [641, 113] on input "Arraste seus arquivos ou procure em seu computador" at bounding box center [628, 111] width 265 height 3
click at [650, 123] on span "procure em seu computador" at bounding box center [676, 124] width 95 height 10
click at [650, 113] on input "Arraste seus arquivos ou procure em seu computador" at bounding box center [628, 111] width 265 height 3
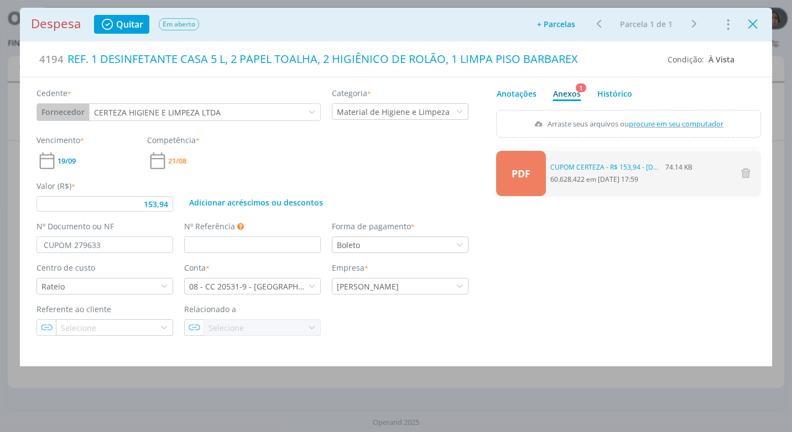
click at [756, 25] on icon "Close" at bounding box center [752, 24] width 17 height 17
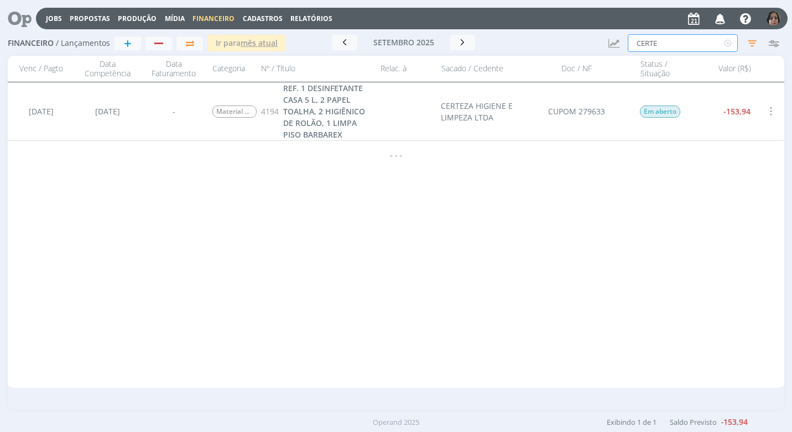
click at [673, 45] on input "CERTE" at bounding box center [683, 43] width 110 height 18
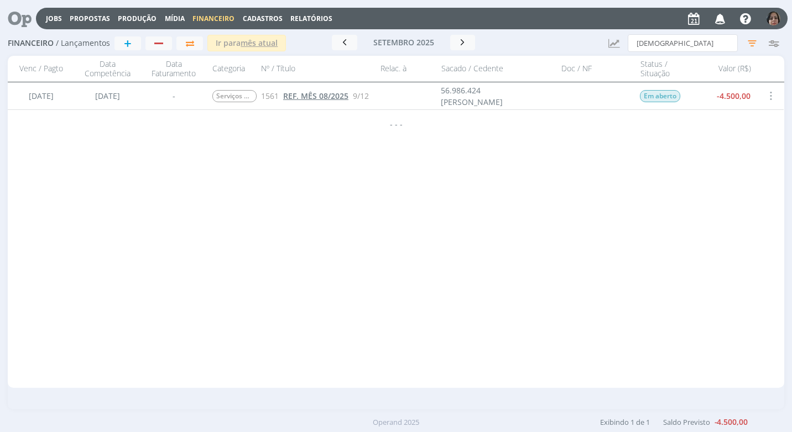
click at [310, 99] on span "REF. MÊS 08/2025" at bounding box center [315, 96] width 65 height 11
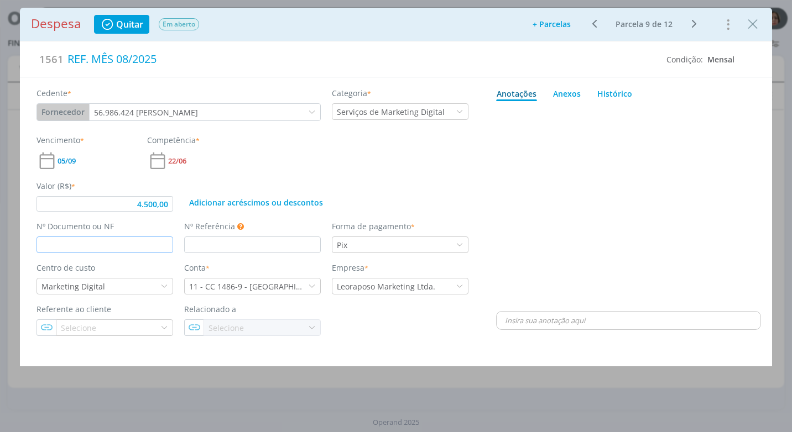
click at [69, 241] on input "dialog" at bounding box center [105, 245] width 137 height 17
click at [380, 181] on div "Adicionar acréscimos ou descontos" at bounding box center [326, 196] width 295 height 32
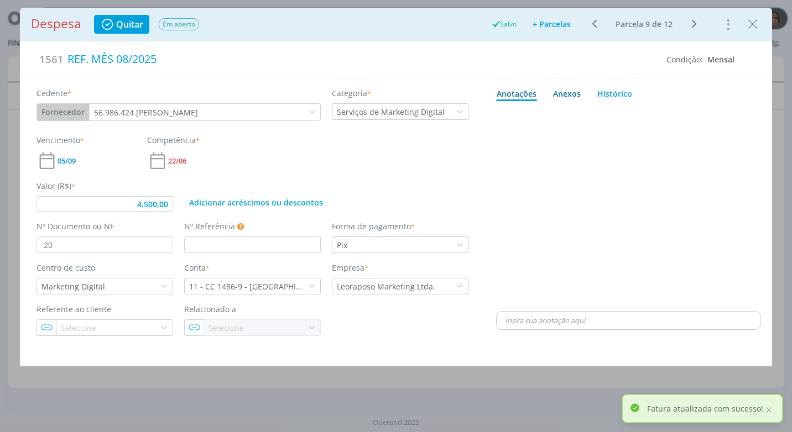
click at [574, 91] on div "Anexos 0" at bounding box center [567, 94] width 28 height 12
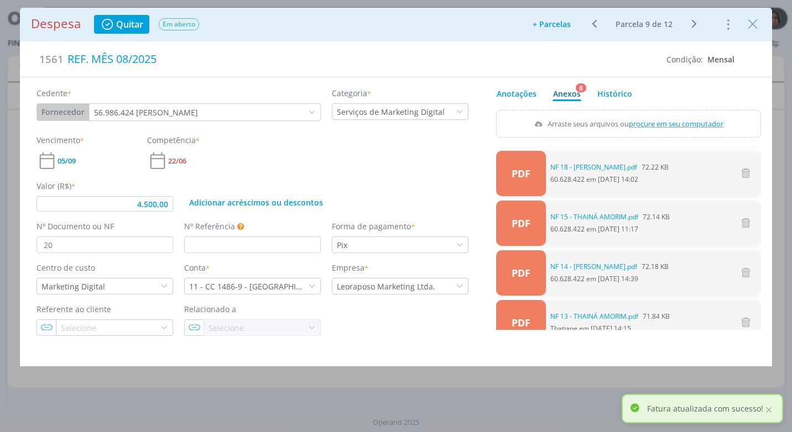
click at [664, 117] on label "Arraste seus arquivos ou procure em seu computador" at bounding box center [628, 124] width 197 height 14
click at [664, 113] on input "Arraste seus arquivos ou procure em seu computador" at bounding box center [628, 111] width 265 height 3
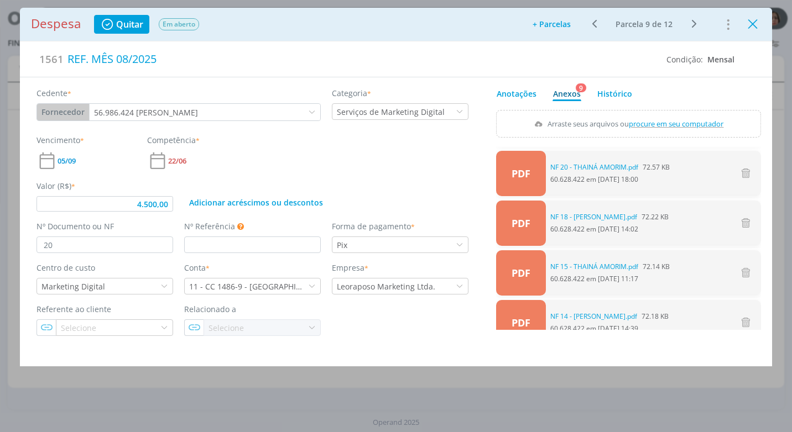
click at [754, 28] on icon "Close" at bounding box center [752, 24] width 17 height 17
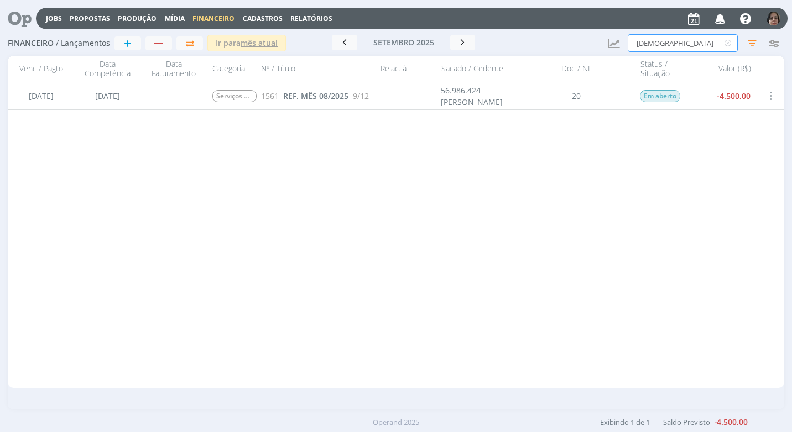
click at [670, 39] on input "[DEMOGRAPHIC_DATA]" at bounding box center [683, 43] width 110 height 18
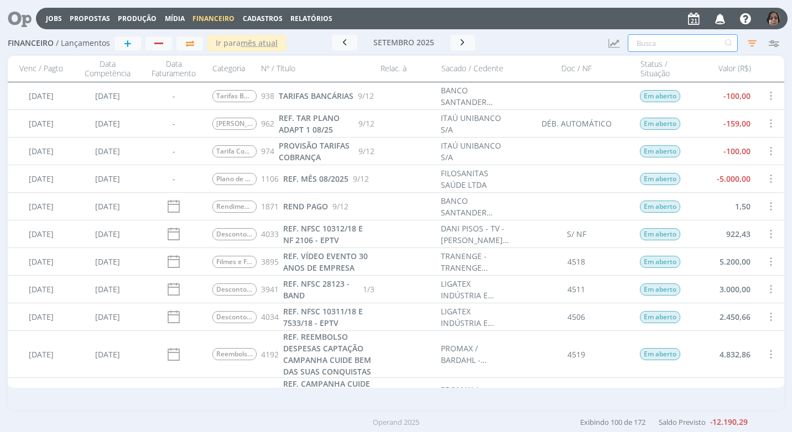
click at [774, 23] on img "button" at bounding box center [774, 19] width 14 height 14
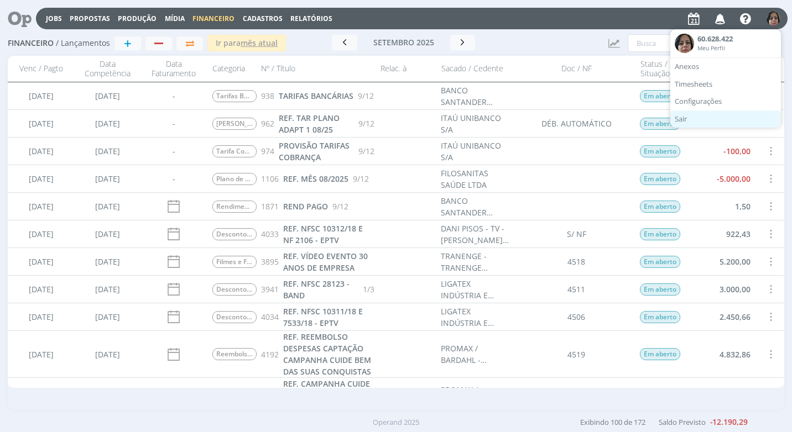
click at [682, 122] on link "Sair" at bounding box center [725, 120] width 111 height 18
